Goal: Transaction & Acquisition: Purchase product/service

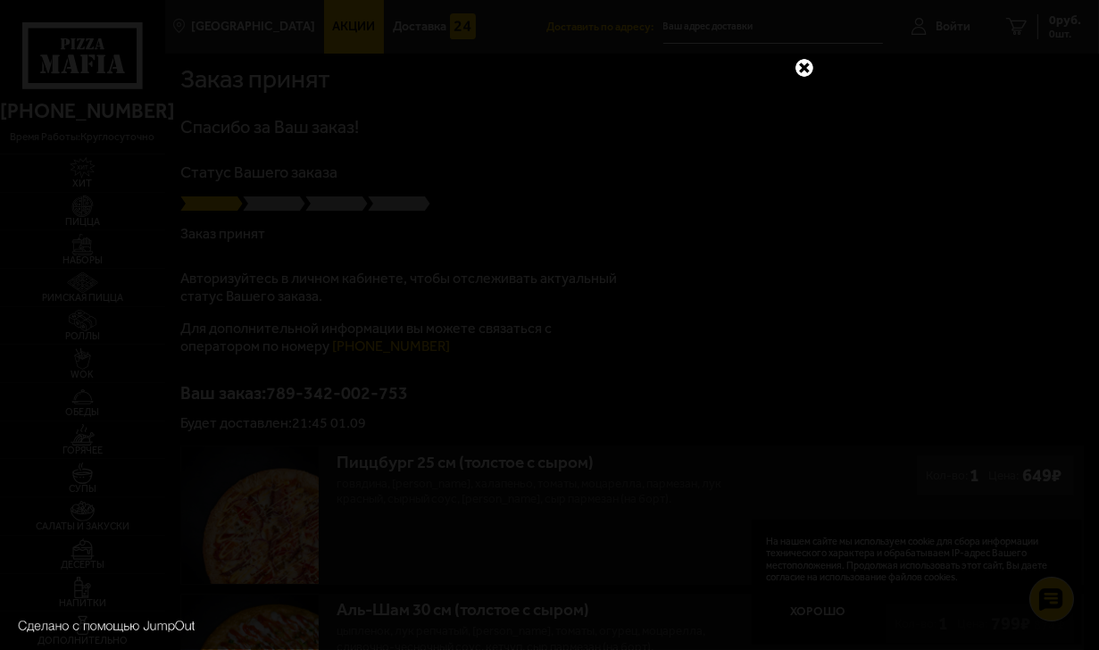
click at [804, 68] on link at bounding box center [804, 67] width 23 height 23
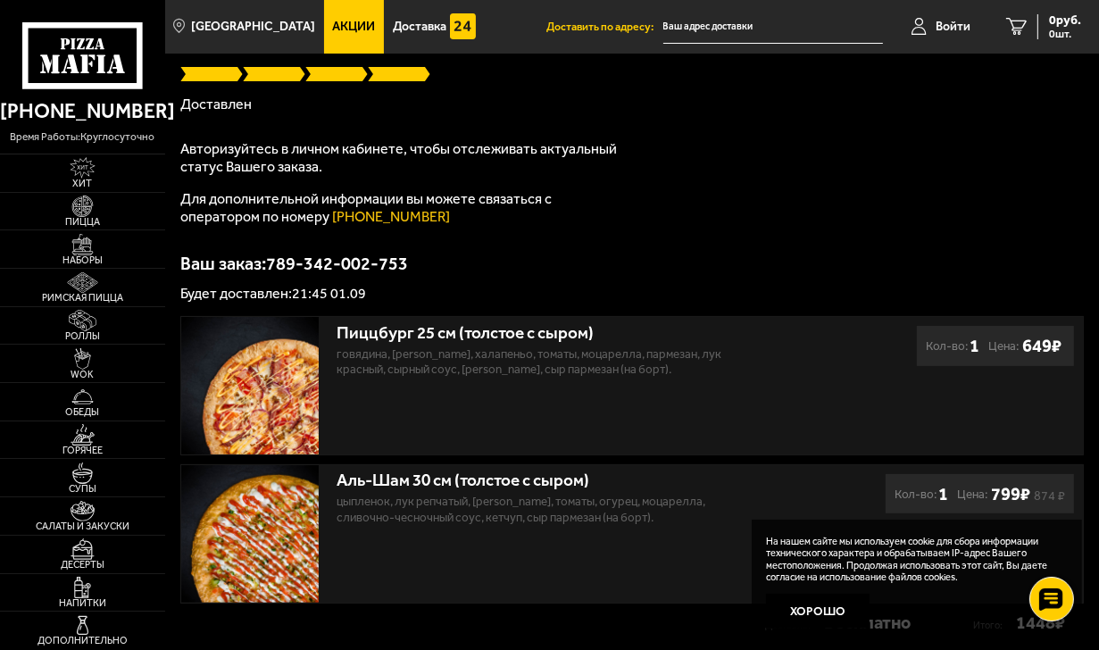
scroll to position [89, 0]
